Goal: Information Seeking & Learning: Learn about a topic

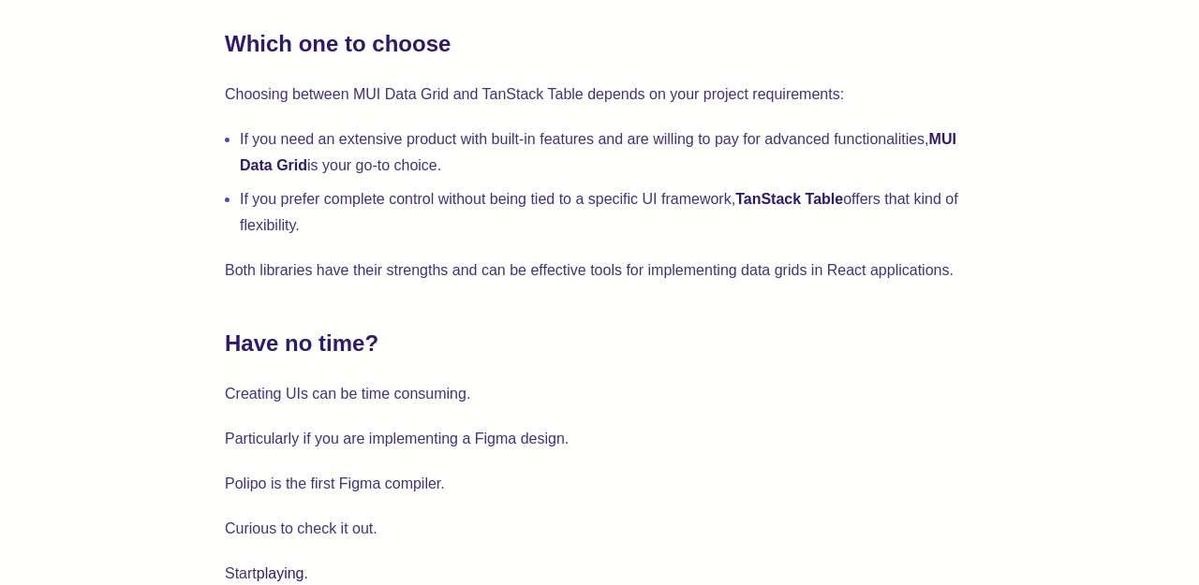
scroll to position [4905, 0]
click at [628, 153] on li "If you need an extensive product with built-in features and are willing to pay …" at bounding box center [607, 151] width 734 height 52
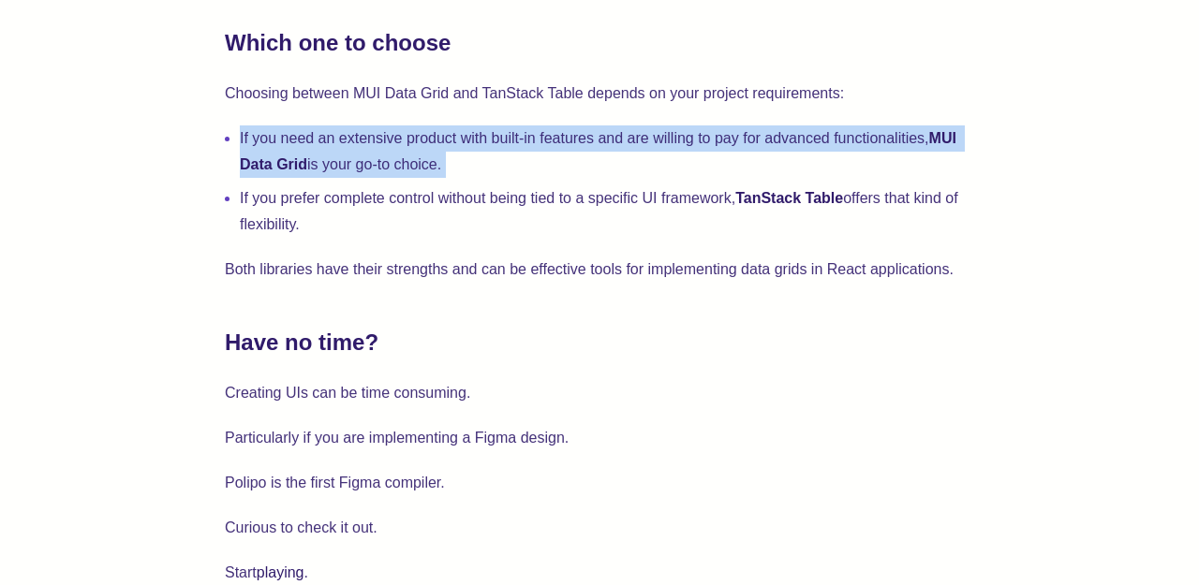
click at [628, 153] on li "If you need an extensive product with built-in features and are willing to pay …" at bounding box center [607, 151] width 734 height 52
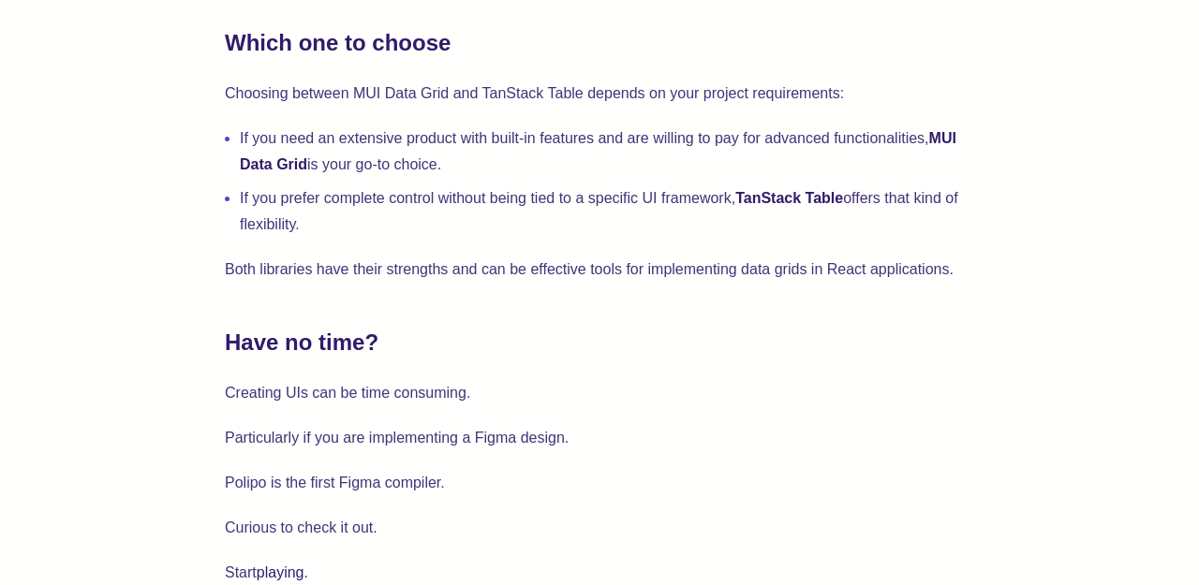
click at [587, 194] on li "If you prefer complete control without being tied to a specific UI framework, T…" at bounding box center [607, 211] width 734 height 52
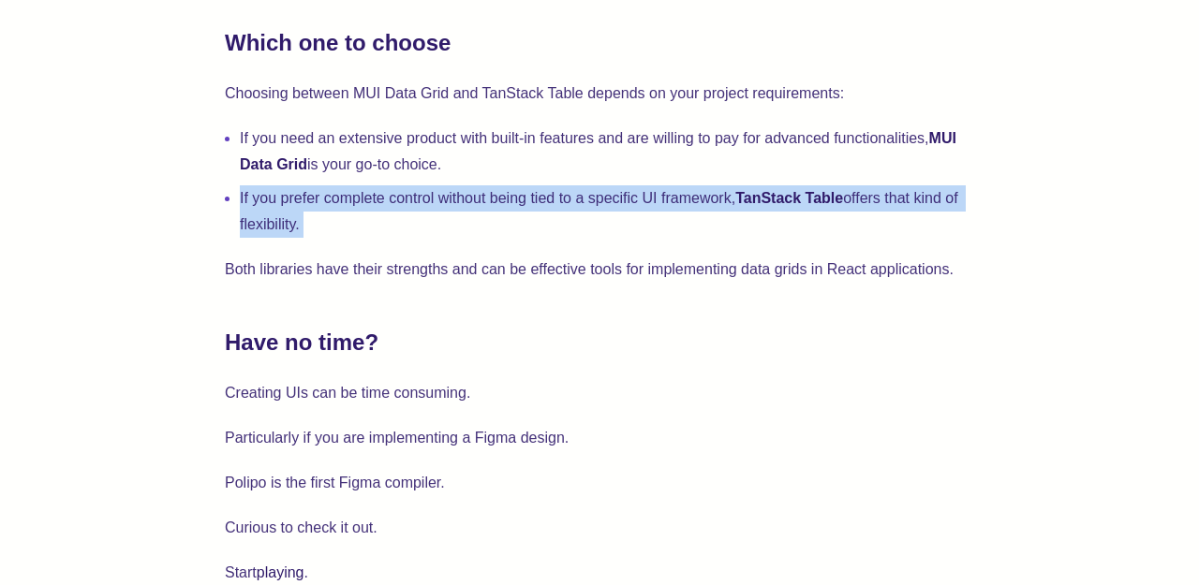
click at [587, 194] on li "If you prefer complete control without being tied to a specific UI framework, T…" at bounding box center [607, 211] width 734 height 52
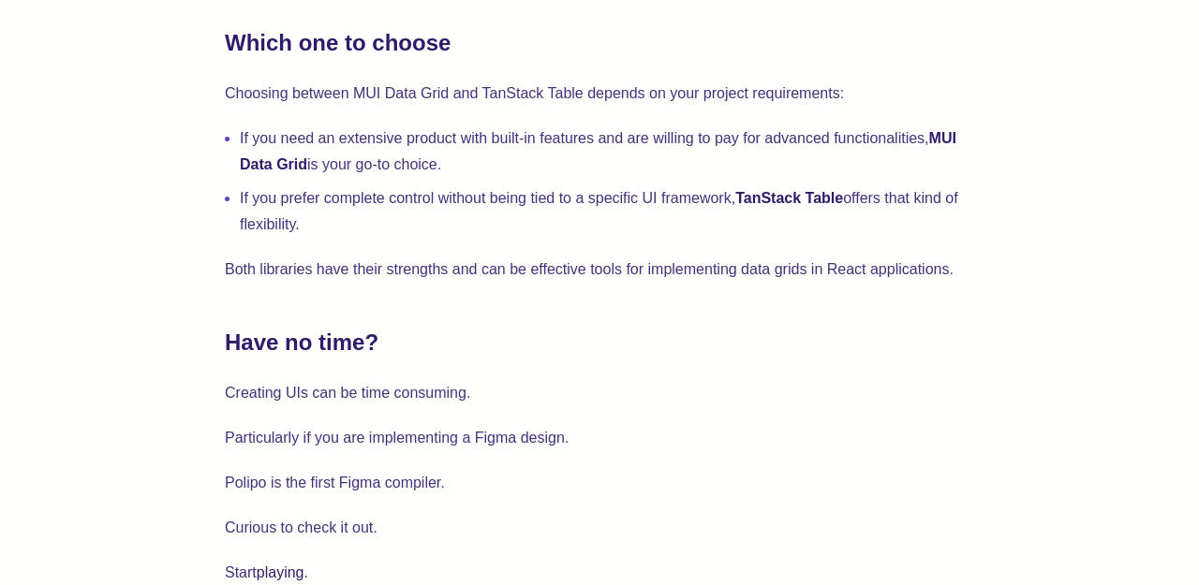
click at [599, 221] on li "If you prefer complete control without being tied to a specific UI framework, T…" at bounding box center [607, 211] width 734 height 52
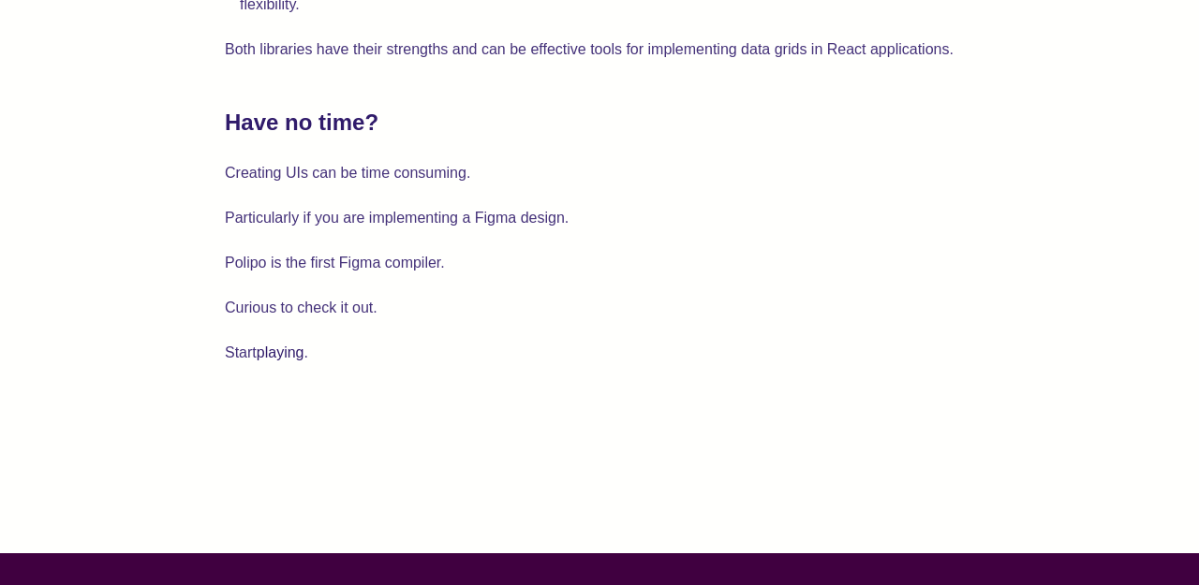
scroll to position [5112, 0]
